Goal: Check status

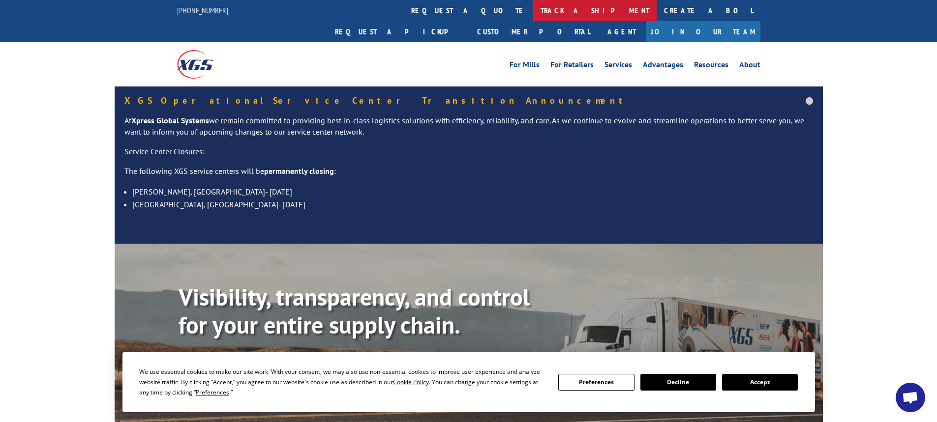
click at [533, 7] on link "track a shipment" at bounding box center [594, 10] width 123 height 21
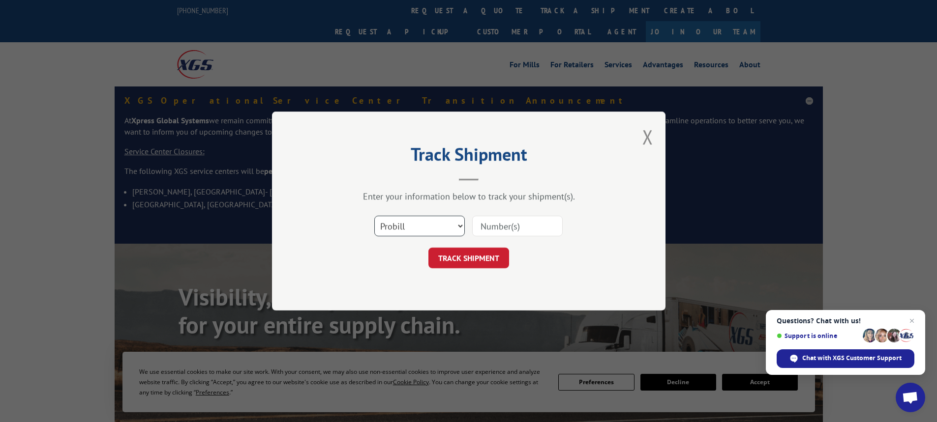
click at [428, 227] on select "Select category... Probill BOL PO" at bounding box center [419, 226] width 90 height 21
select select "bol"
click at [374, 216] on select "Select category... Probill BOL PO" at bounding box center [419, 226] width 90 height 21
click at [519, 230] on input at bounding box center [517, 226] width 90 height 21
paste input "2829473"
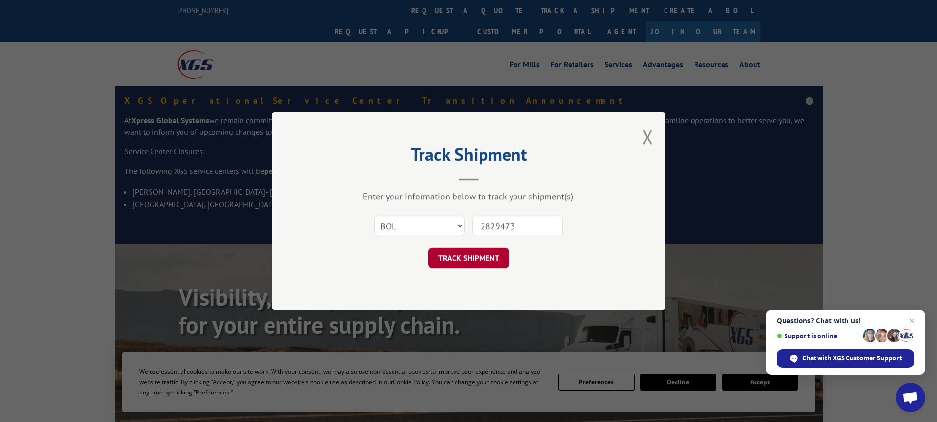
type input "2829473"
click at [468, 259] on button "TRACK SHIPMENT" at bounding box center [468, 258] width 81 height 21
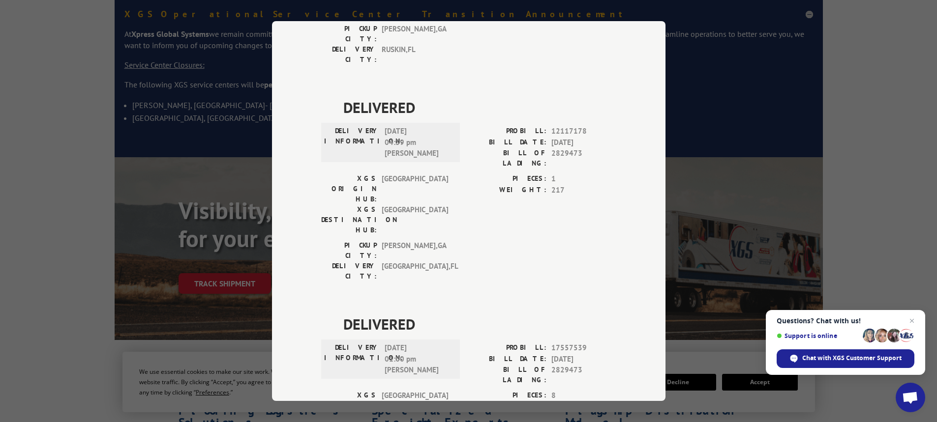
scroll to position [98, 0]
